Goal: Task Accomplishment & Management: Manage account settings

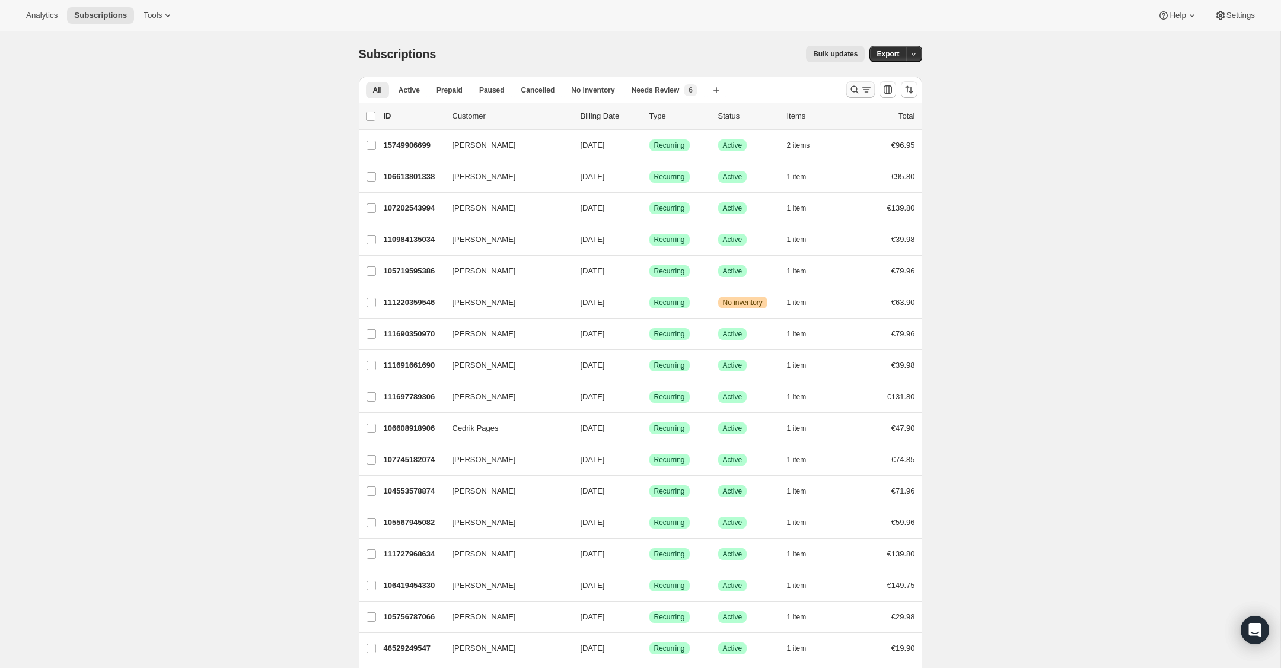
click at [854, 91] on icon "Search and filter results" at bounding box center [855, 90] width 12 height 12
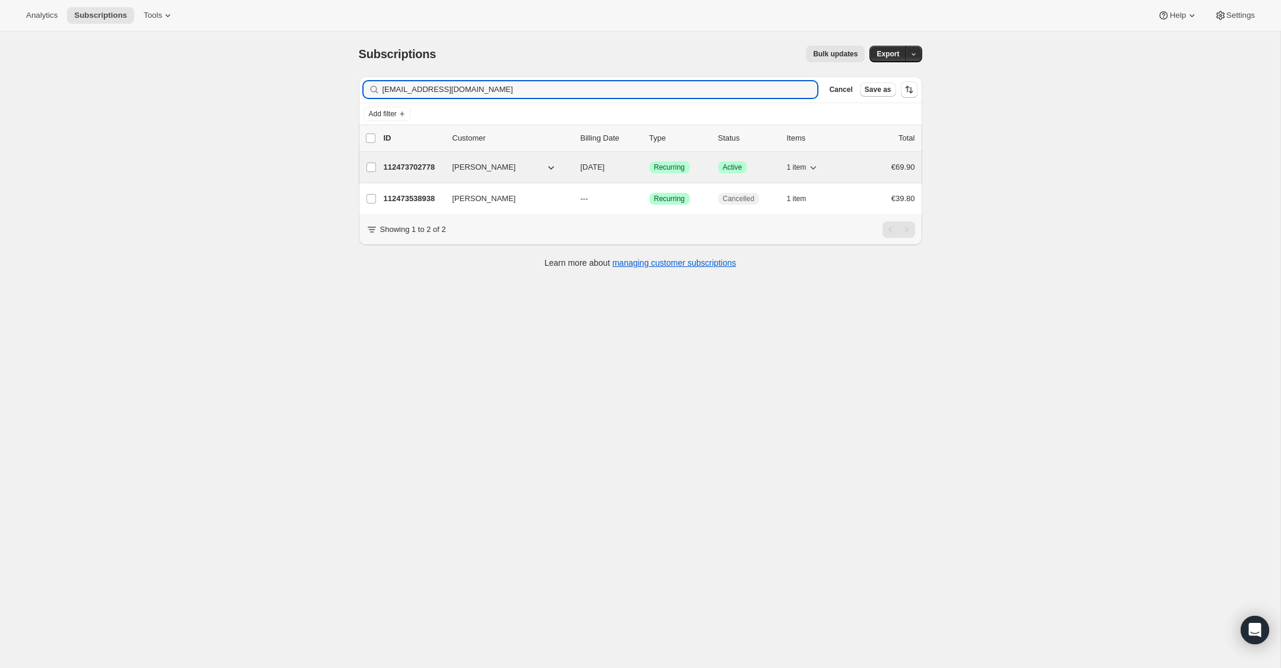
type input "[EMAIL_ADDRESS][DOMAIN_NAME]"
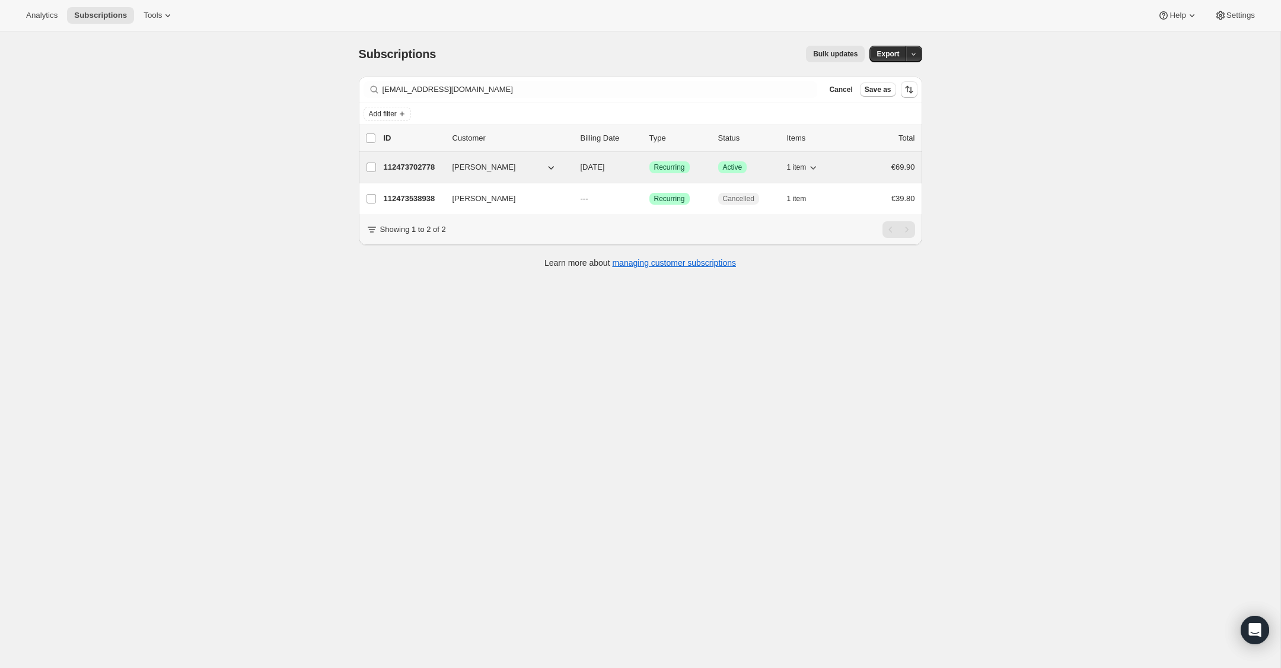
click at [405, 164] on p "112473702778" at bounding box center [413, 167] width 59 height 12
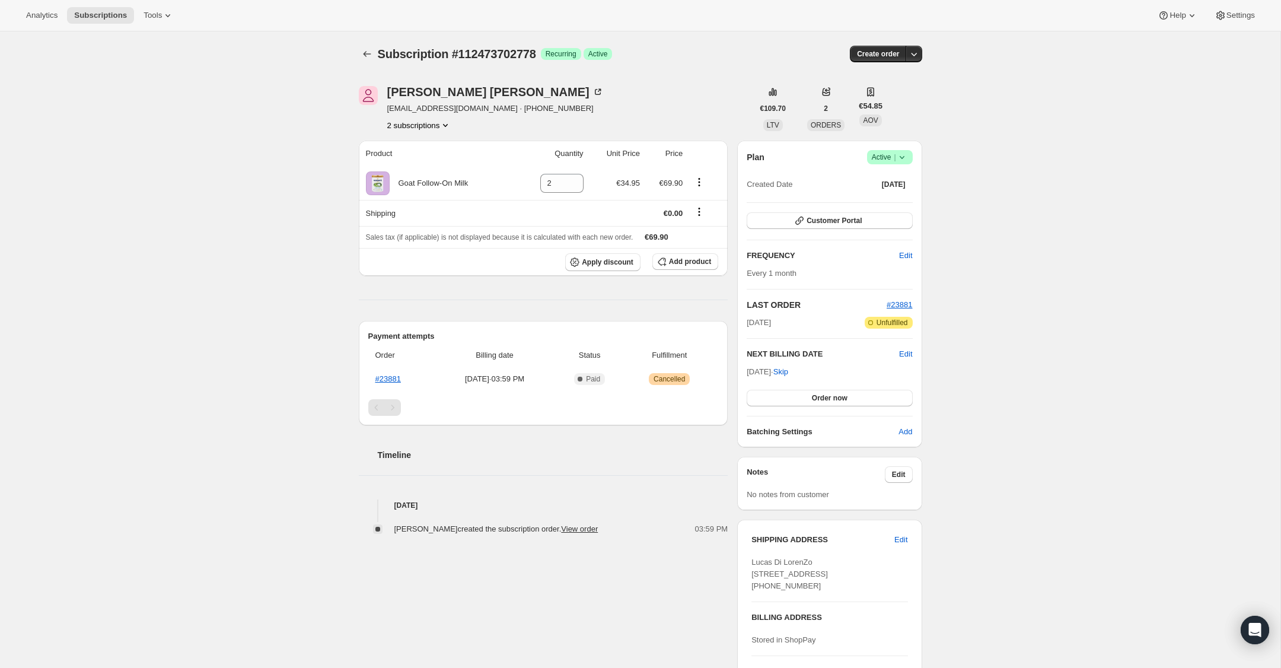
click at [901, 156] on icon at bounding box center [902, 157] width 12 height 12
click at [895, 201] on span "Cancel subscription" at bounding box center [886, 200] width 67 height 9
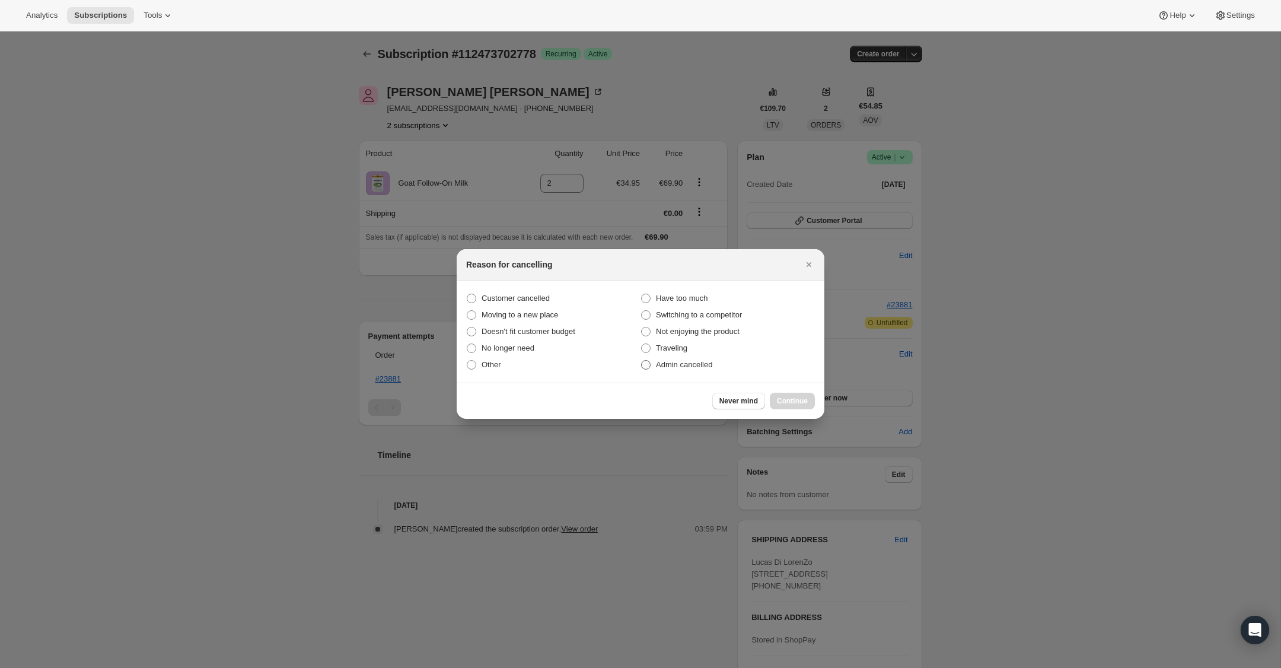
click at [650, 362] on span ":rbu:" at bounding box center [645, 364] width 9 height 9
click at [642, 361] on input "Admin cancelled" at bounding box center [641, 360] width 1 height 1
radio input "true"
click at [793, 400] on span "Continue" at bounding box center [792, 400] width 31 height 9
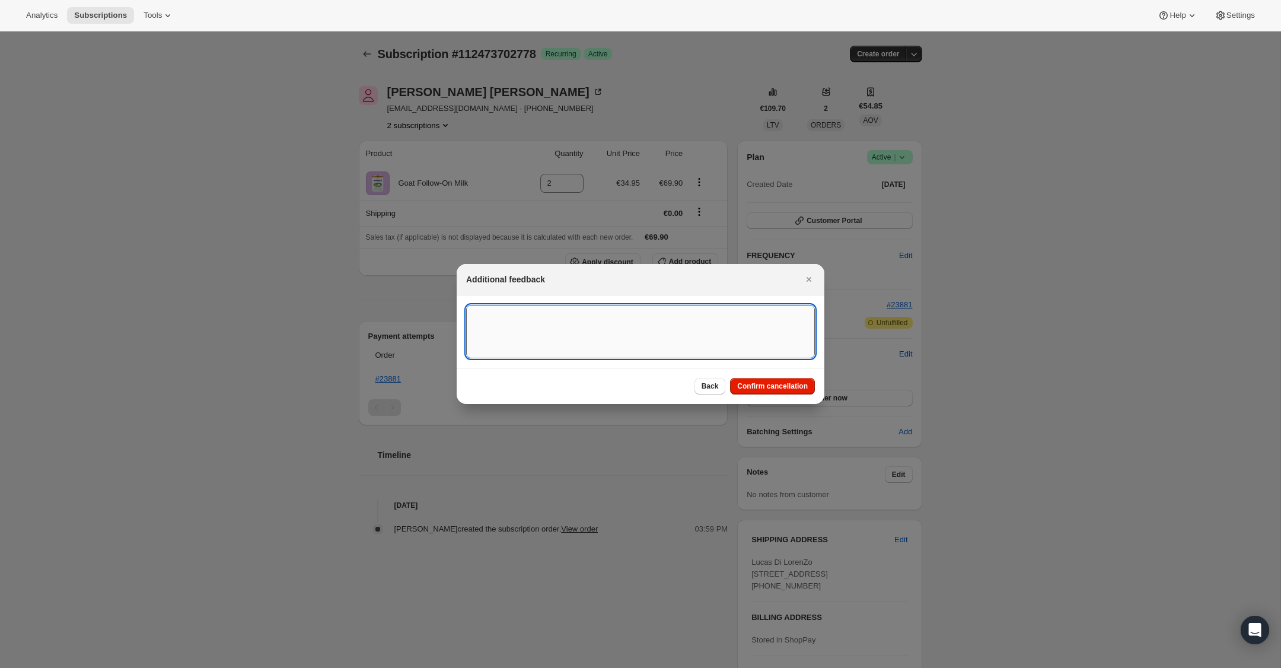
click at [539, 330] on textarea ":rbu:" at bounding box center [640, 331] width 349 height 53
type textarea "US Billing"
click at [760, 384] on span "Confirm cancellation" at bounding box center [772, 385] width 71 height 9
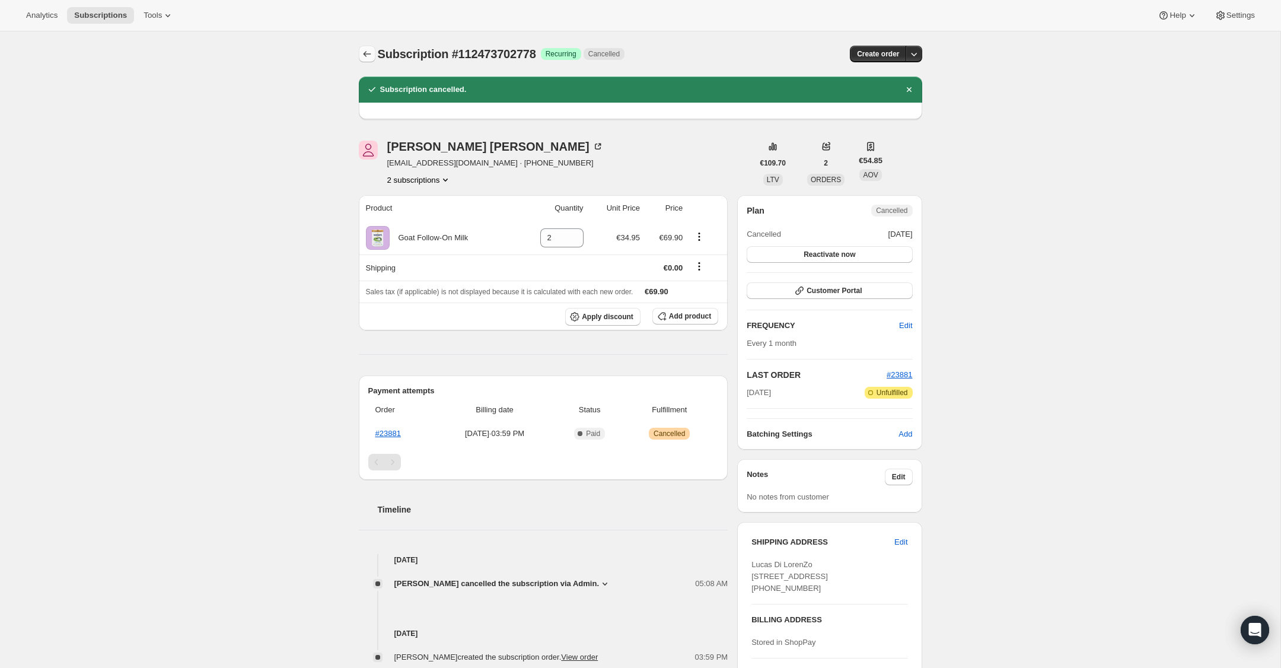
click at [362, 55] on icon "Subscriptions" at bounding box center [367, 54] width 12 height 12
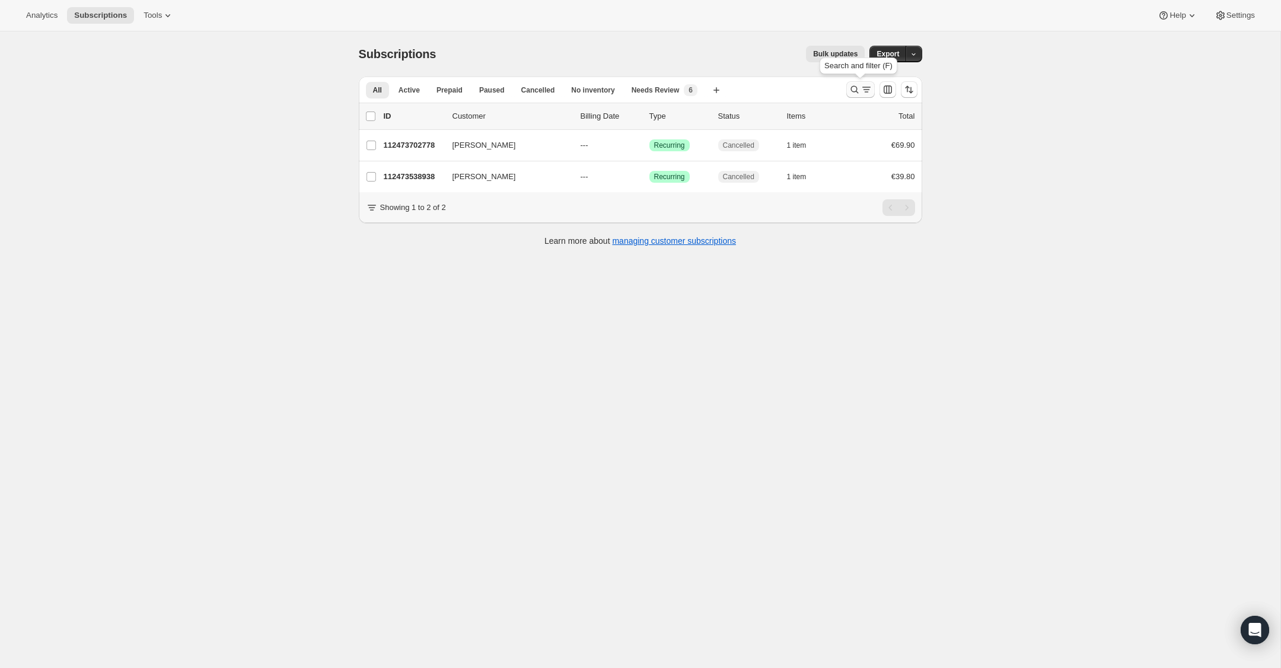
click at [854, 85] on icon "Search and filter results" at bounding box center [855, 90] width 12 height 12
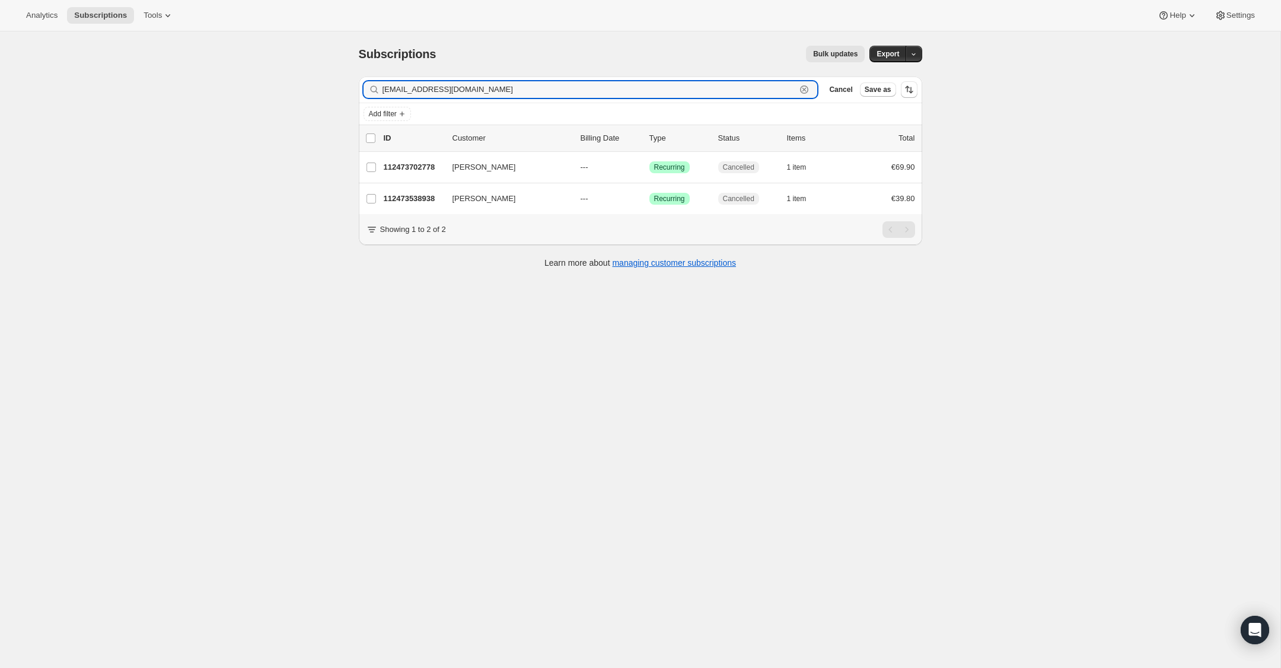
click at [807, 93] on icon "button" at bounding box center [804, 90] width 12 height 12
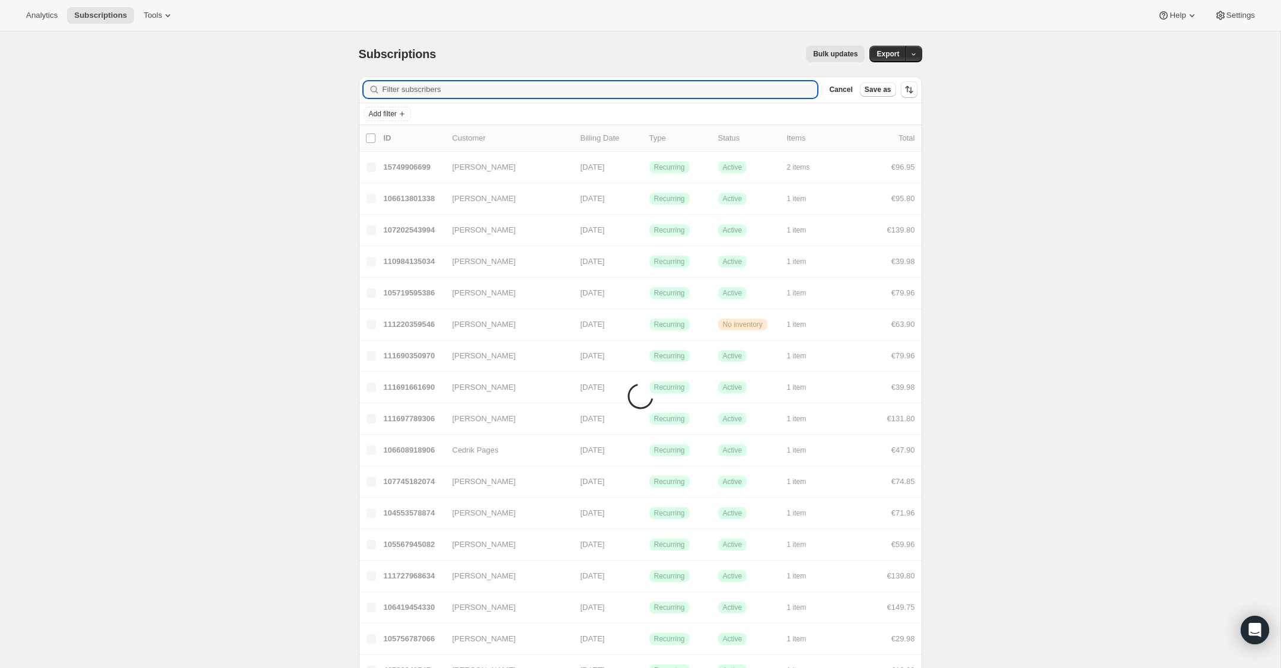
paste input "[PERSON_NAME][EMAIL_ADDRESS][PERSON_NAME][DOMAIN_NAME]"
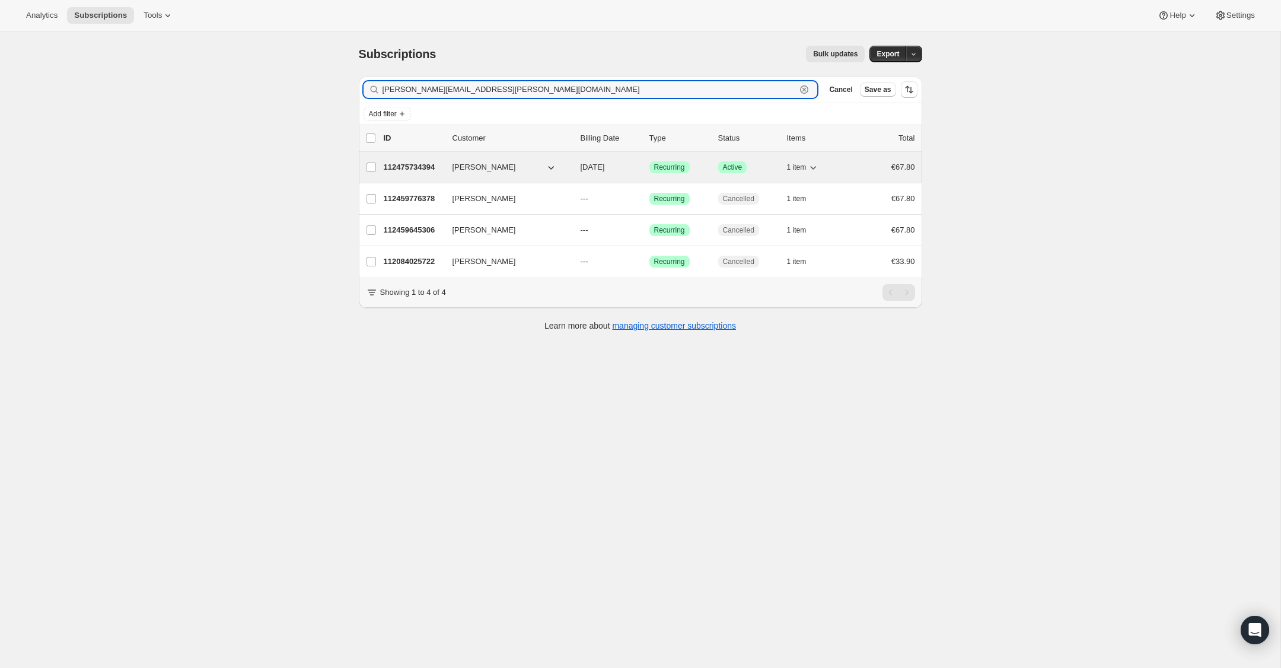
type input "[PERSON_NAME][EMAIL_ADDRESS][PERSON_NAME][DOMAIN_NAME]"
click at [419, 167] on p "112475734394" at bounding box center [413, 167] width 59 height 12
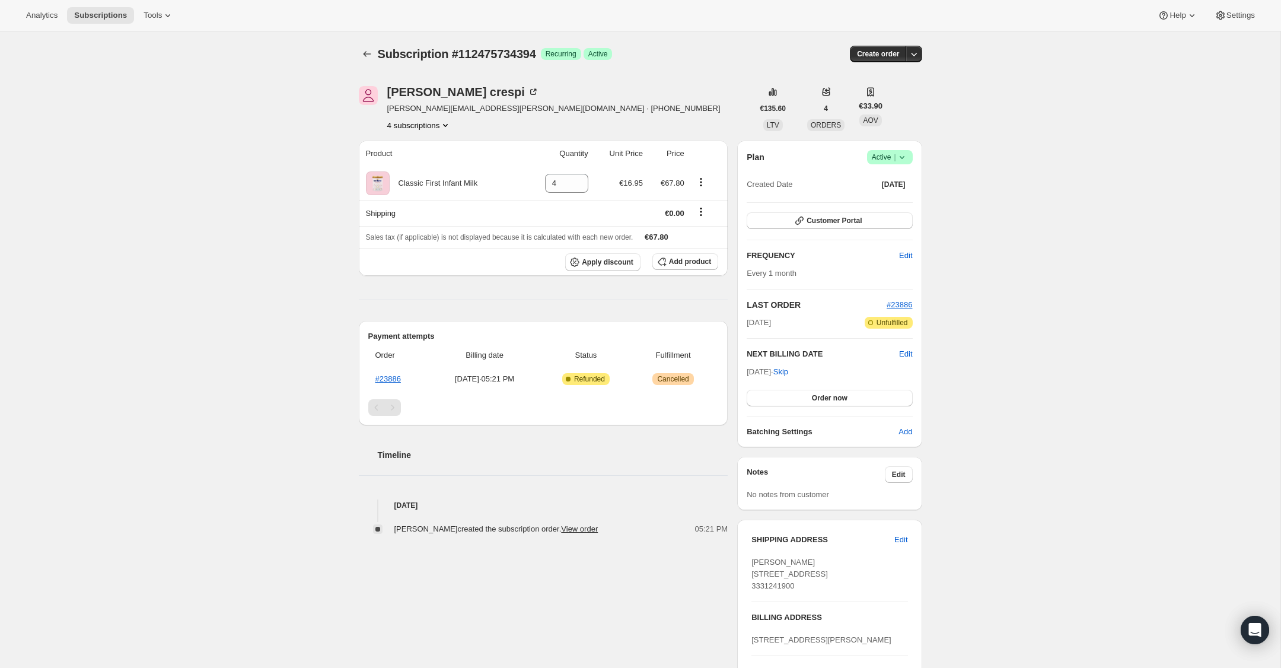
click at [900, 158] on icon at bounding box center [902, 157] width 12 height 12
click at [886, 205] on span "Cancel subscription" at bounding box center [886, 200] width 67 height 9
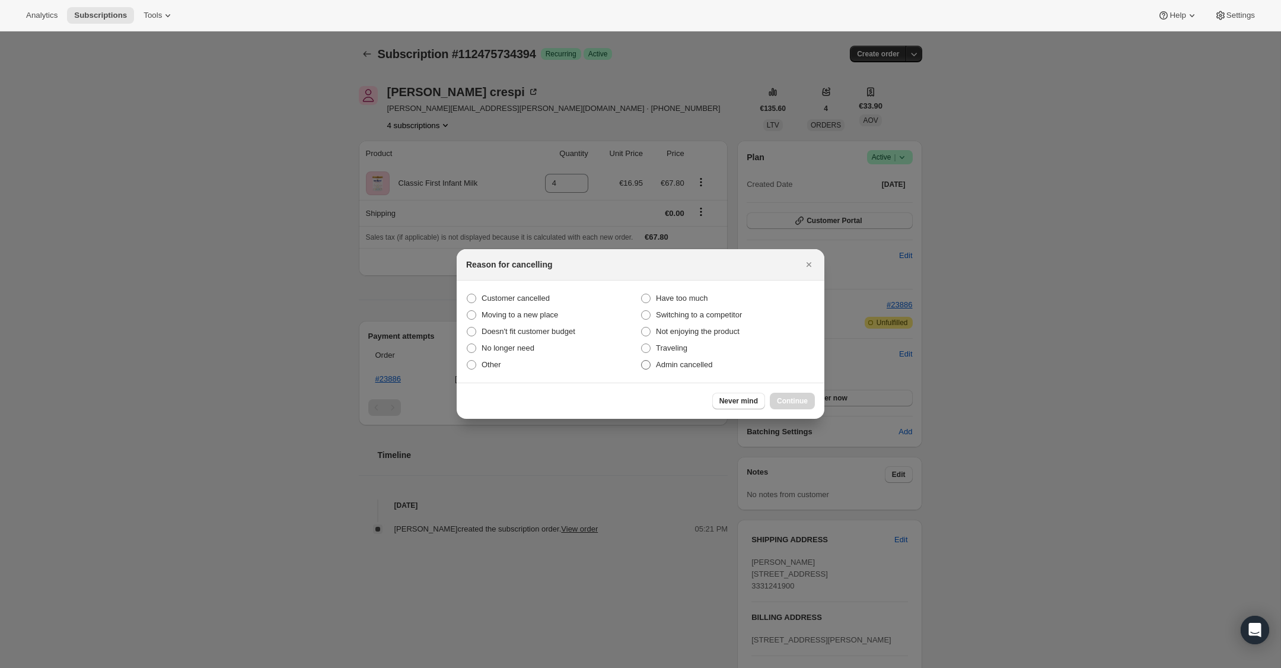
click at [647, 364] on span ":rr0:" at bounding box center [645, 364] width 9 height 9
click at [642, 361] on input "Admin cancelled" at bounding box center [641, 360] width 1 height 1
radio input "true"
click at [785, 403] on span "Continue" at bounding box center [792, 400] width 31 height 9
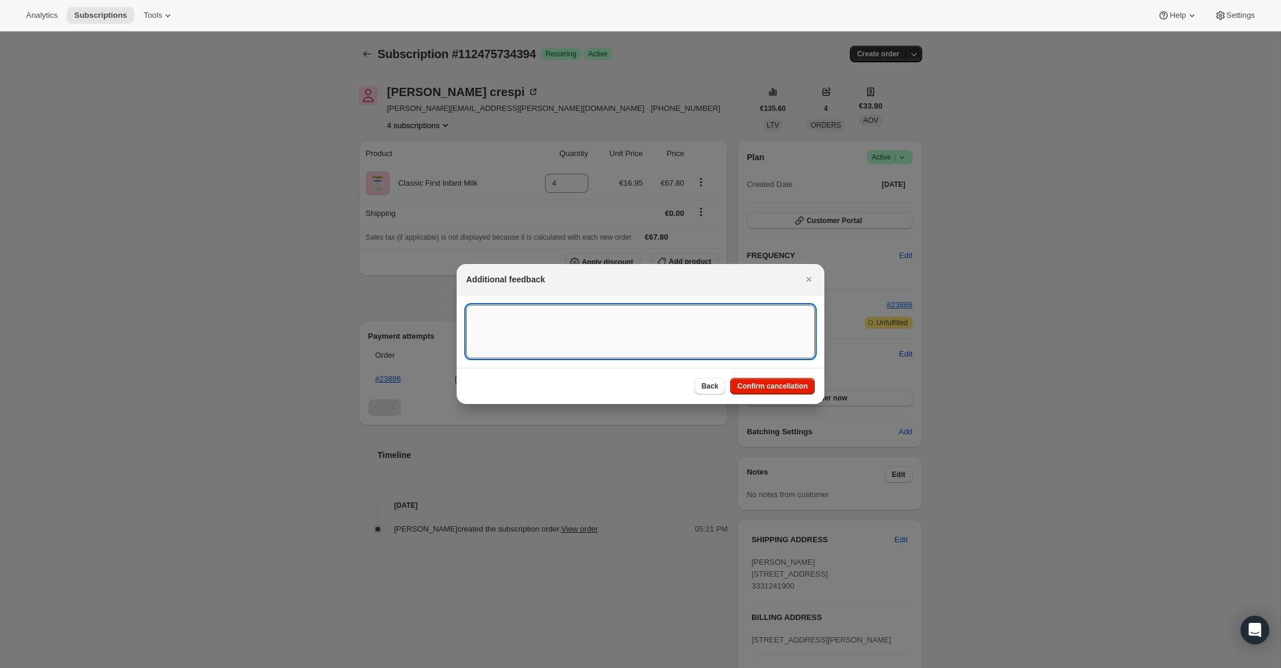
click at [594, 311] on textarea ":rr0:" at bounding box center [640, 331] width 349 height 53
type textarea "US Billing"
click at [766, 385] on span "Confirm cancellation" at bounding box center [772, 385] width 71 height 9
